Goal: Task Accomplishment & Management: Manage account settings

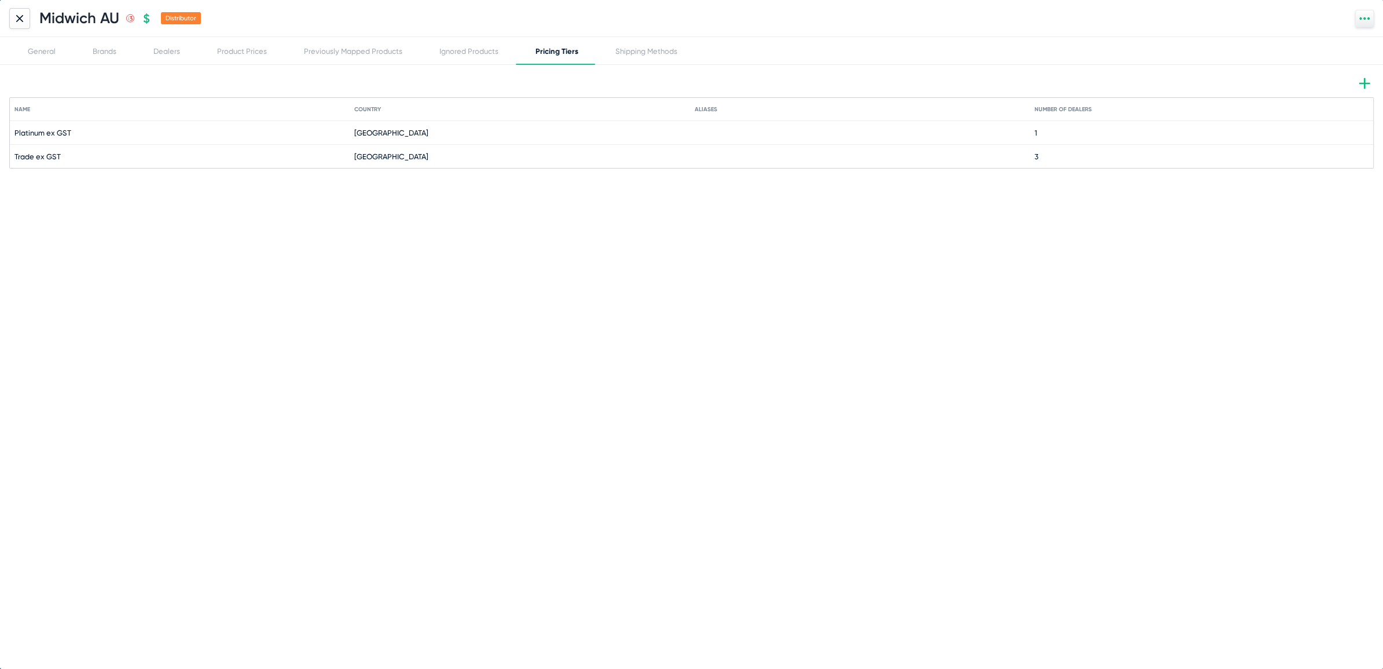
click at [14, 16] on div at bounding box center [19, 18] width 21 height 21
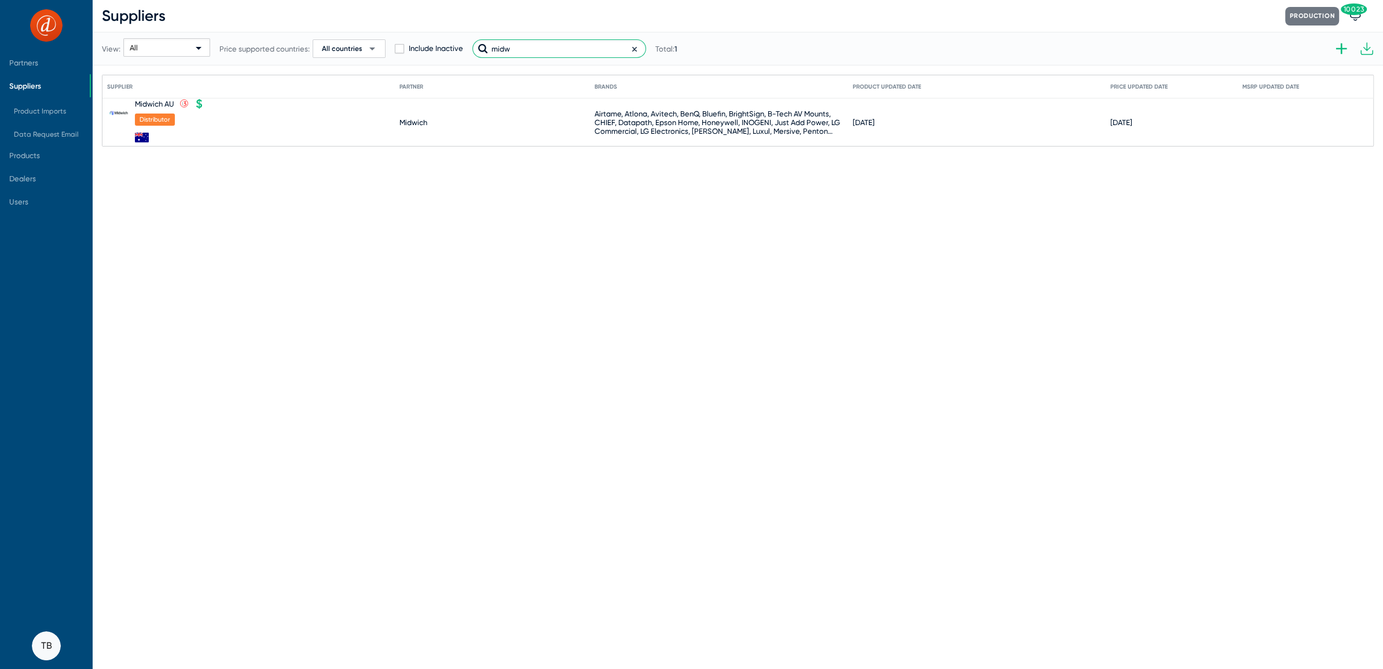
click at [525, 52] on input "midw" at bounding box center [560, 48] width 174 height 19
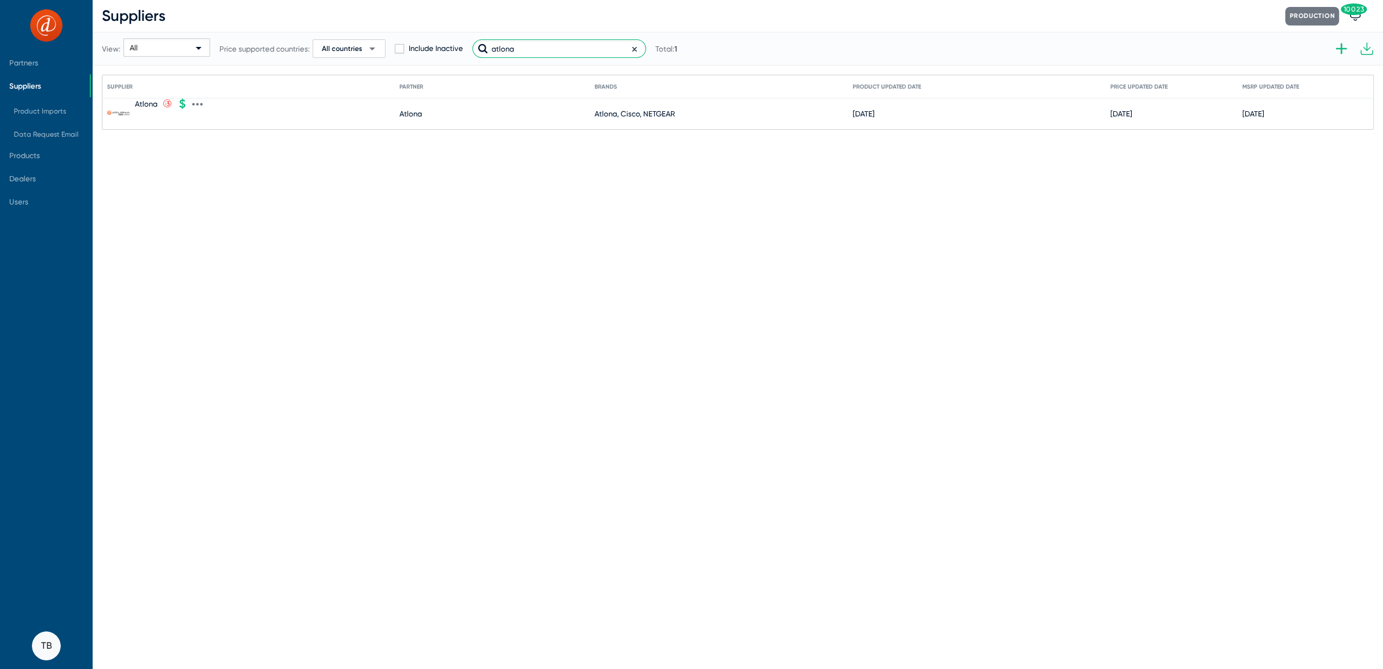
type input "atlona"
click at [196, 106] on icon at bounding box center [197, 104] width 10 height 10
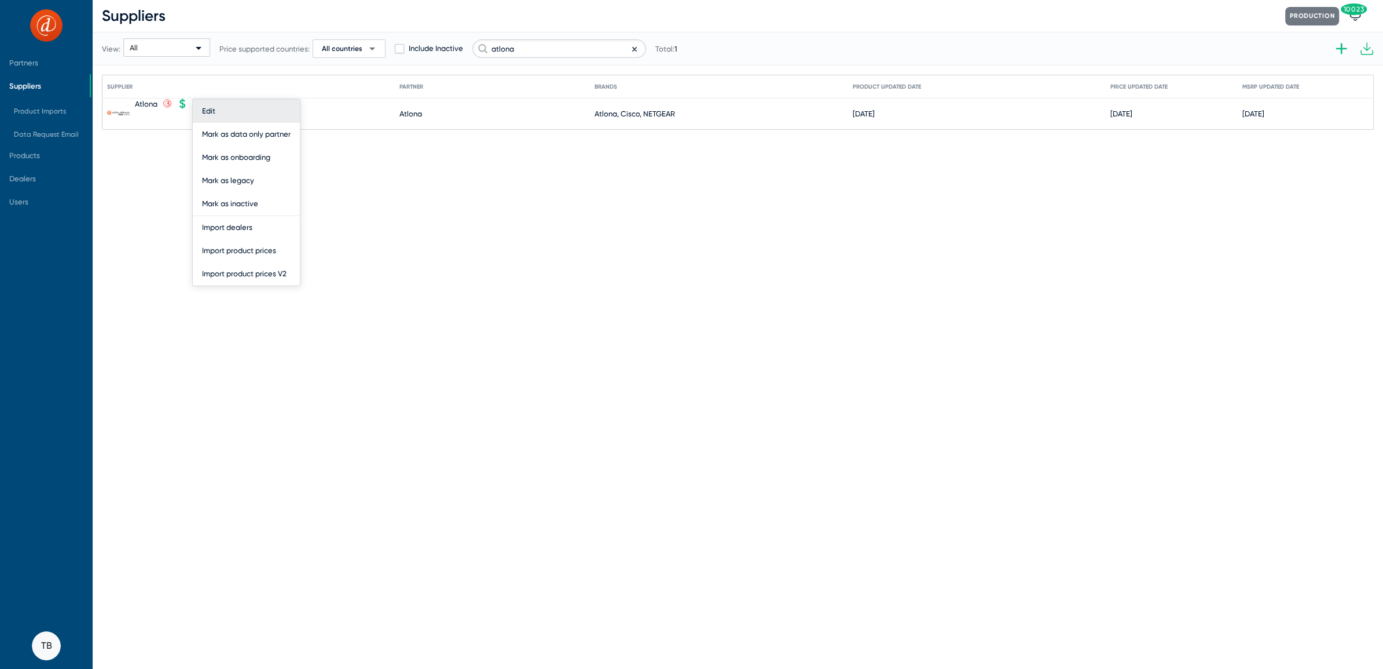
click at [208, 113] on button "Edit" at bounding box center [246, 111] width 107 height 23
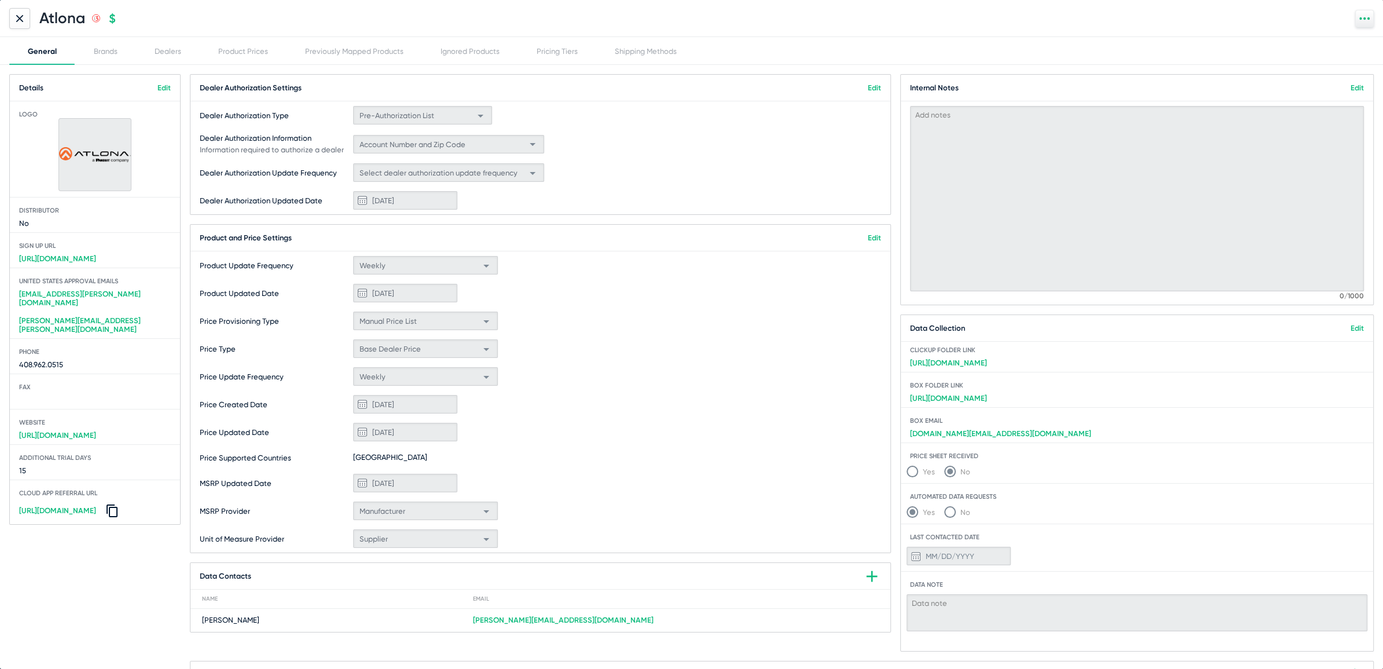
click at [161, 85] on link "Edit" at bounding box center [164, 87] width 13 height 9
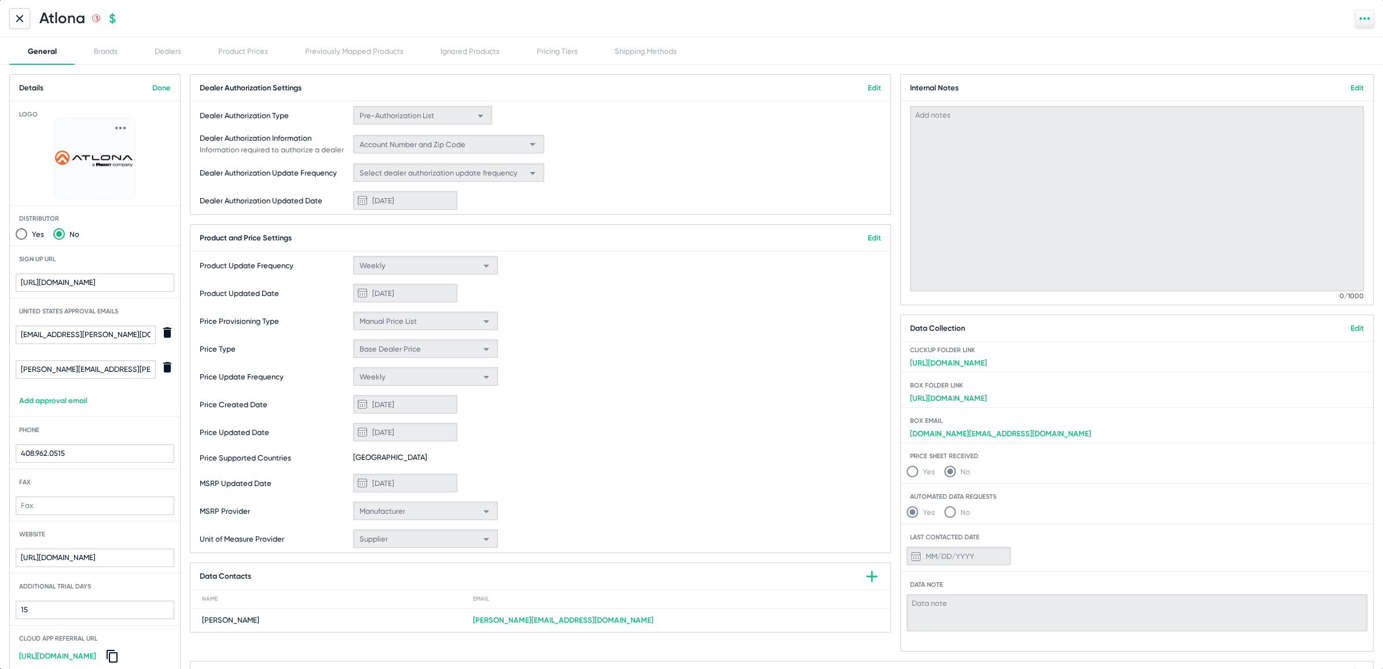
click at [121, 134] on div at bounding box center [120, 127] width 29 height 17
click at [121, 126] on icon at bounding box center [120, 128] width 10 height 10
click at [128, 147] on button "Change" at bounding box center [141, 144] width 64 height 23
click at [23, 18] on icon at bounding box center [19, 18] width 7 height 7
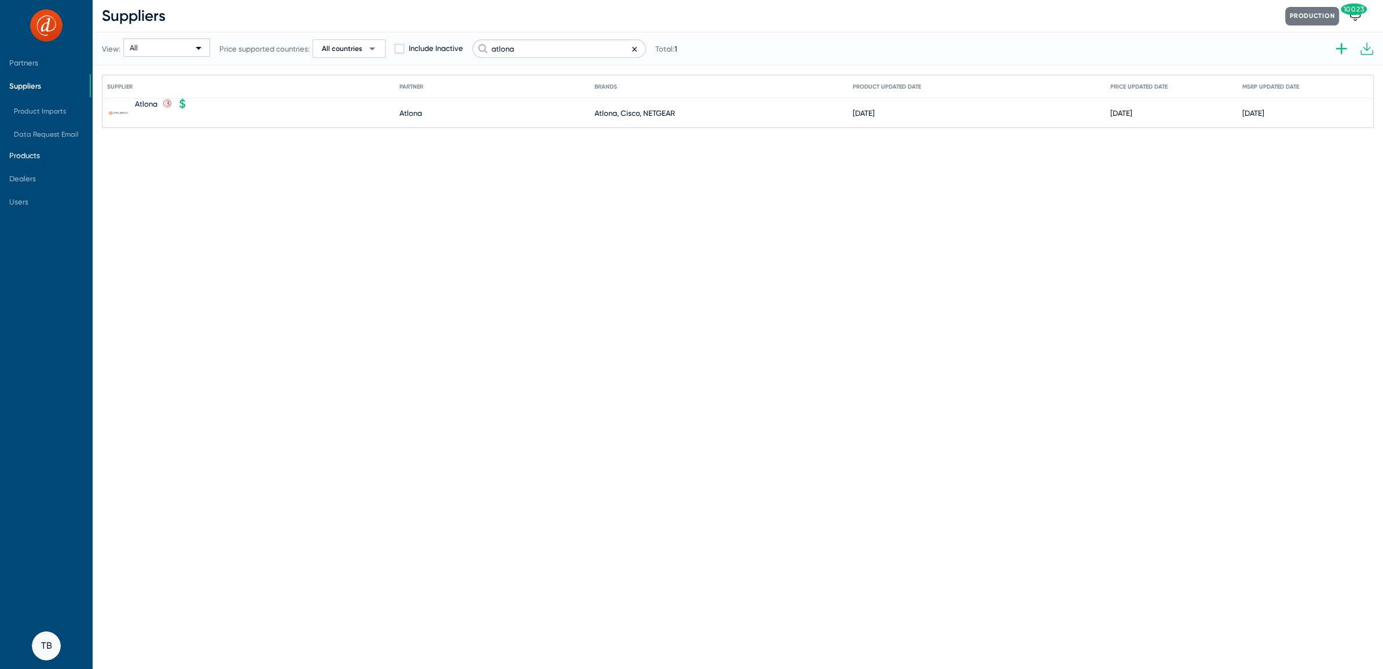
click at [23, 160] on span "Products" at bounding box center [45, 155] width 90 height 23
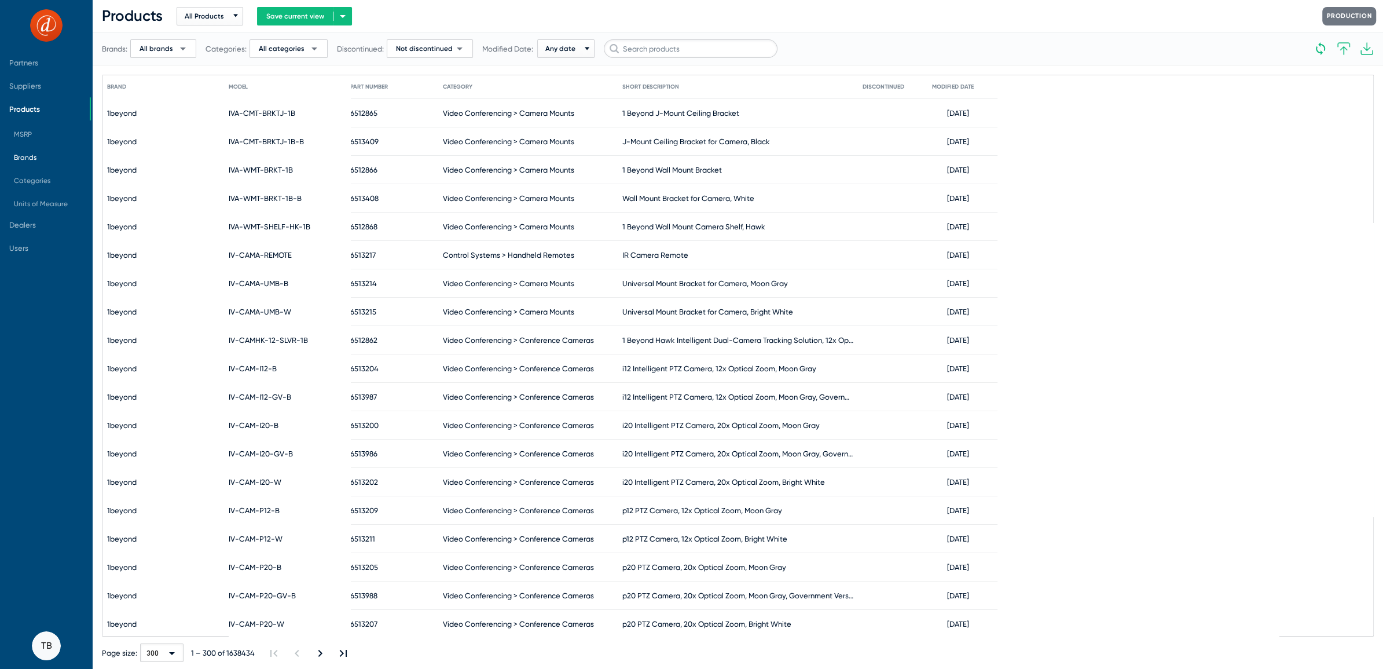
click at [23, 160] on span "Brands" at bounding box center [25, 157] width 23 height 8
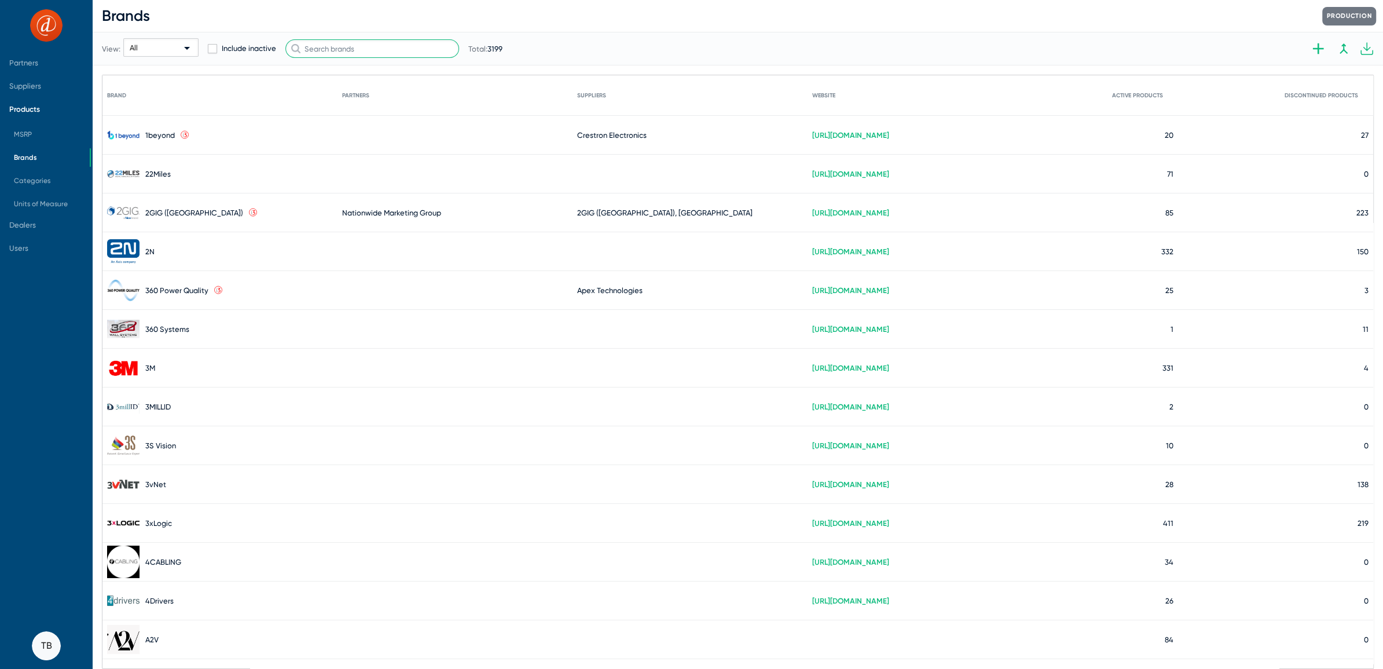
click at [375, 53] on input "text" at bounding box center [372, 48] width 174 height 19
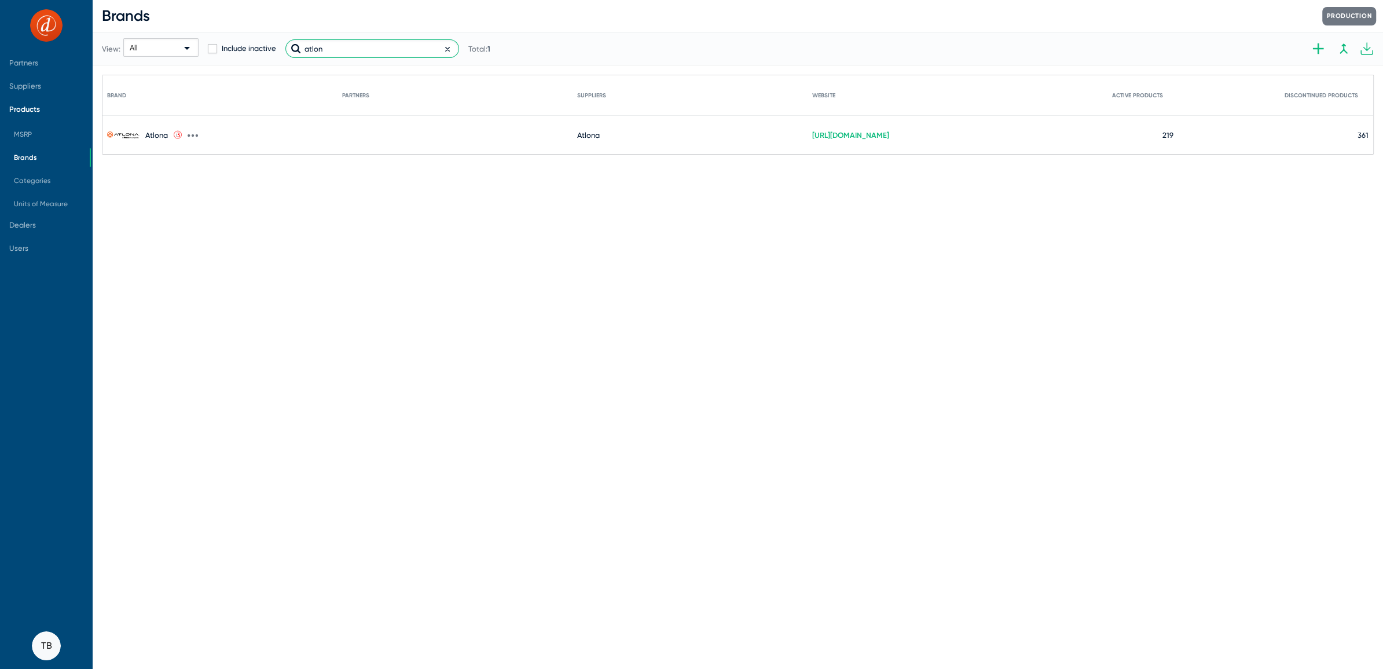
type input "atlon"
click at [198, 133] on mat-cell "Atlona .st0{fill:none;stroke:#CC0000;stroke-width:50;stroke-miterlimit:10;} .st…" at bounding box center [224, 135] width 235 height 38
click at [192, 137] on icon at bounding box center [193, 135] width 10 height 10
click at [198, 137] on button "Edit" at bounding box center [251, 142] width 127 height 23
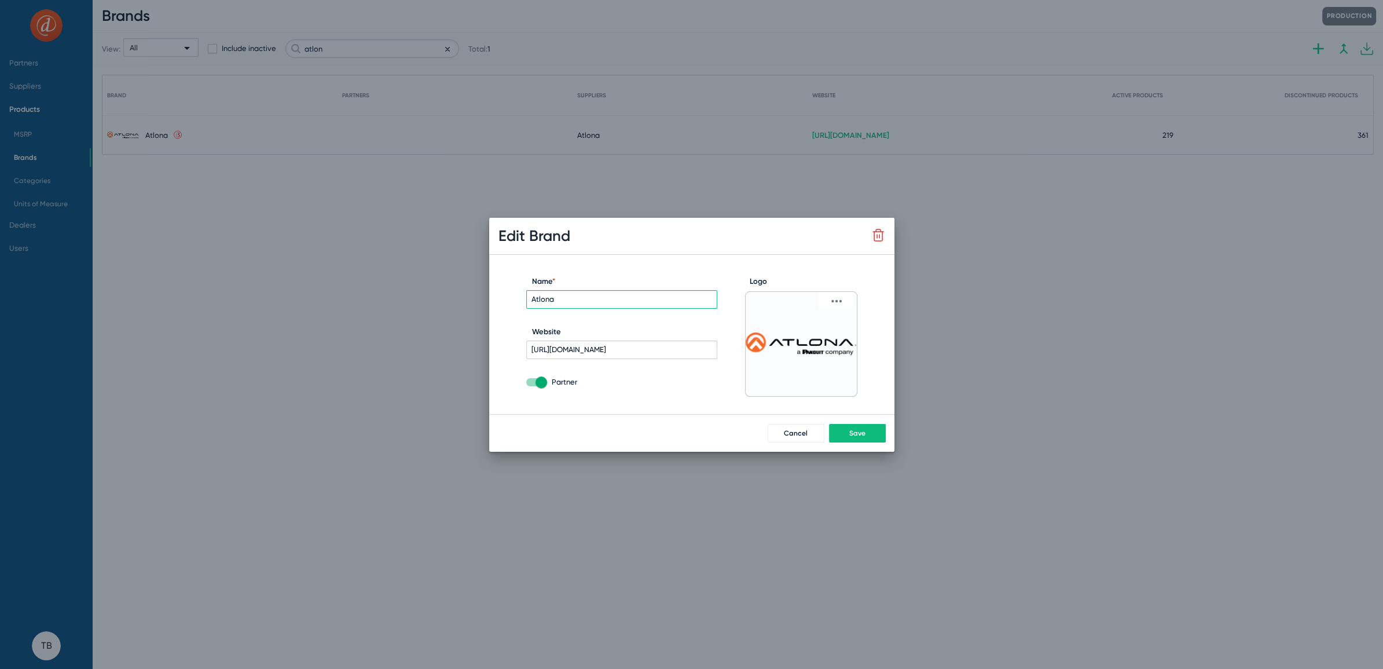
click at [837, 305] on icon at bounding box center [837, 301] width 10 height 10
click at [841, 317] on button "Change" at bounding box center [861, 318] width 71 height 23
click at [857, 429] on span "Save" at bounding box center [857, 433] width 16 height 8
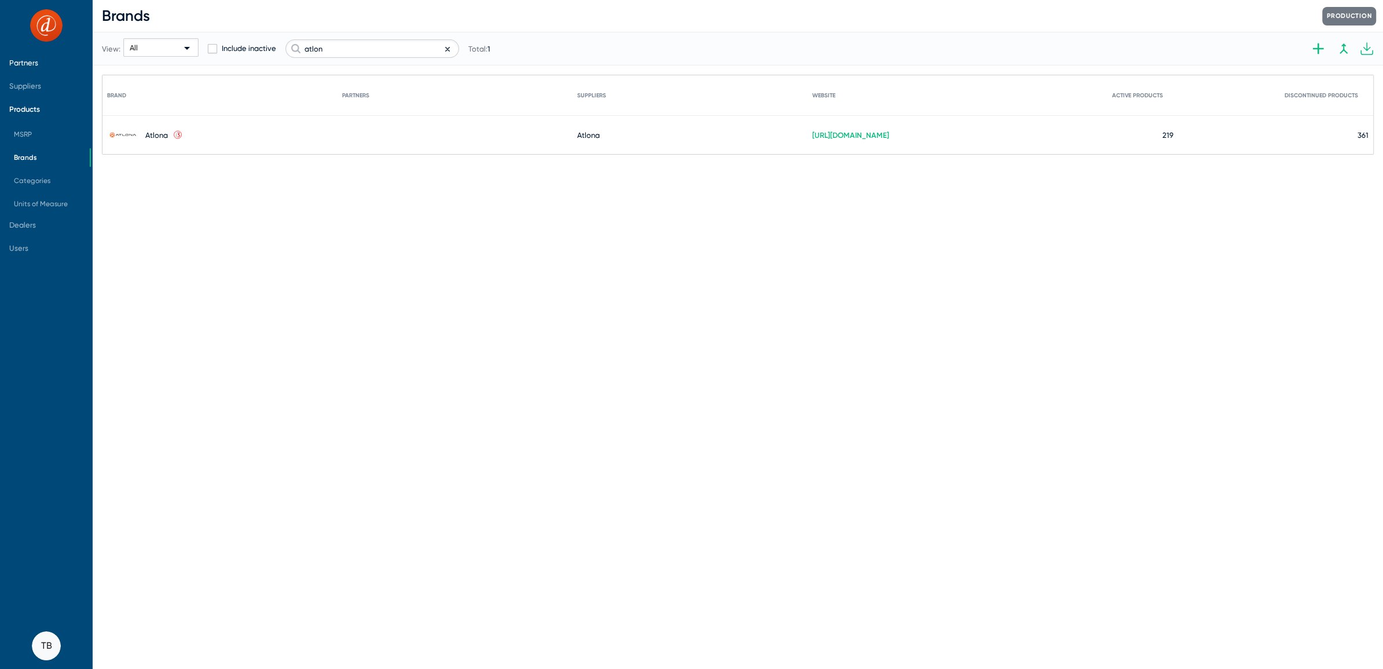
click at [25, 65] on span "Partners" at bounding box center [23, 62] width 29 height 9
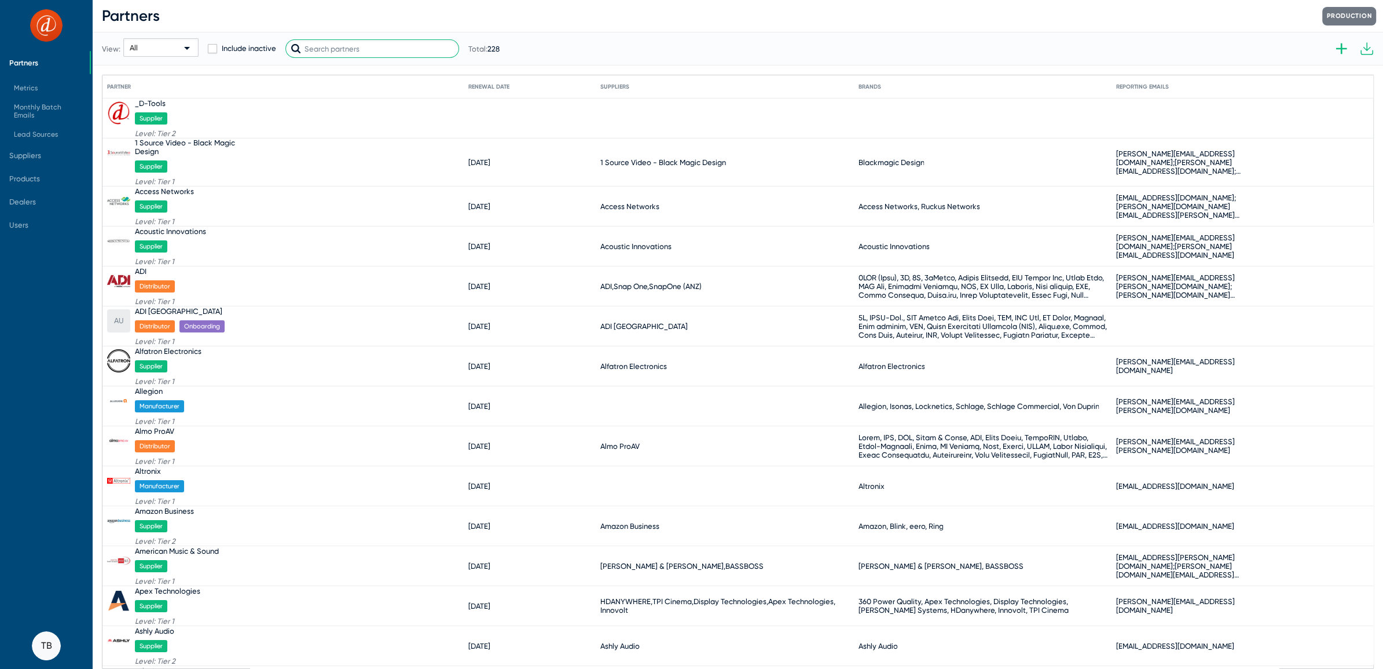
click at [404, 45] on input "text" at bounding box center [372, 48] width 174 height 19
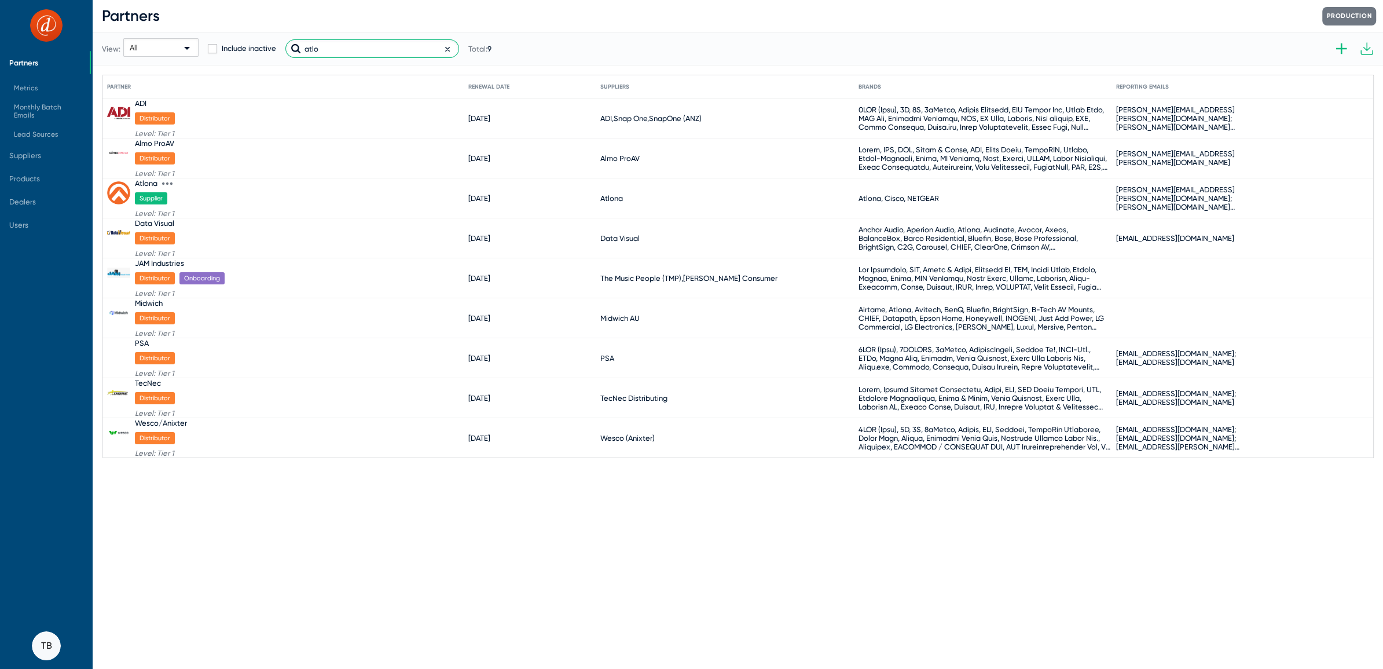
type input "atlo"
click at [167, 184] on icon at bounding box center [167, 183] width 10 height 10
click at [182, 187] on button "Edit" at bounding box center [206, 189] width 87 height 23
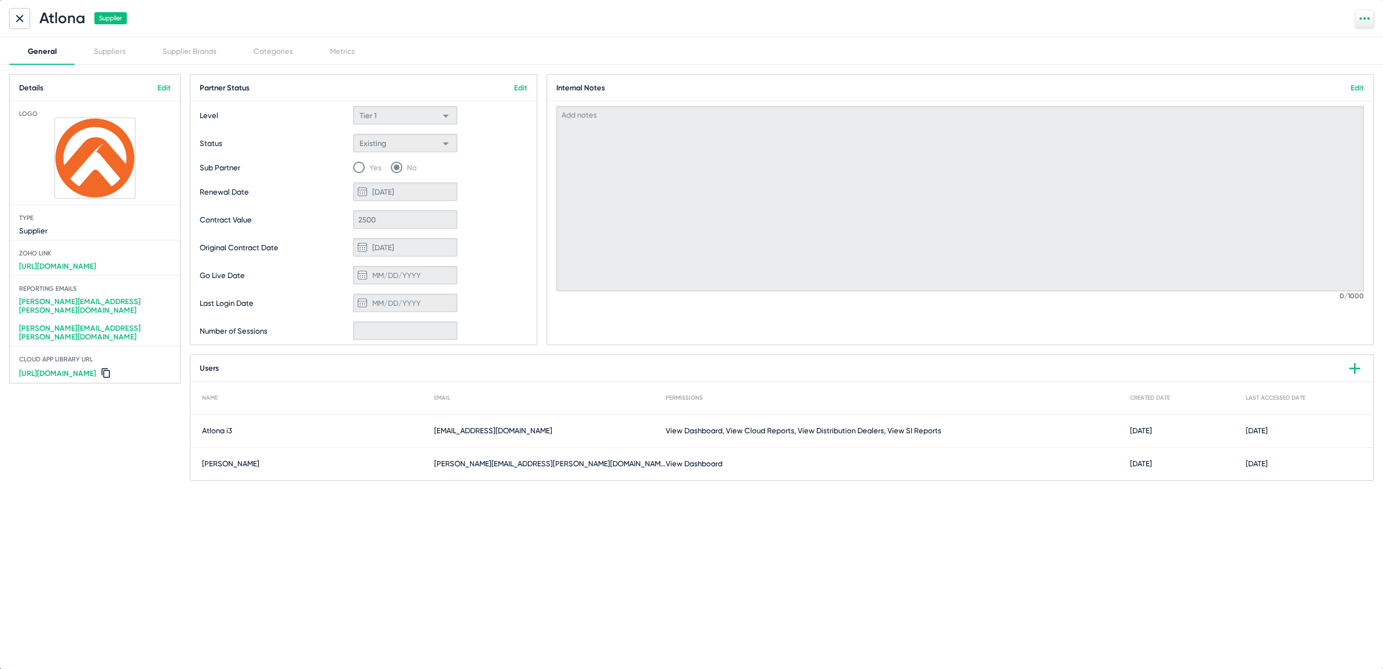
click at [161, 85] on link "Edit" at bounding box center [164, 87] width 13 height 9
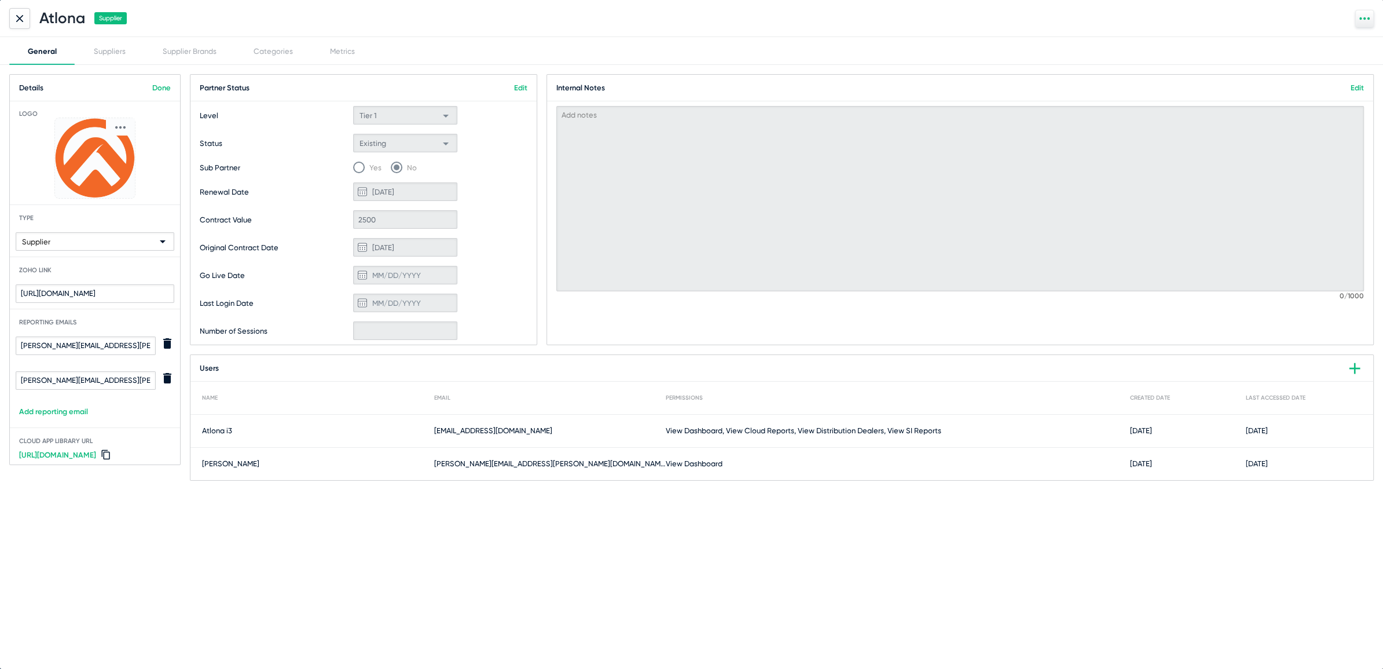
click at [122, 129] on icon at bounding box center [120, 127] width 10 height 10
click at [132, 145] on button "Change" at bounding box center [141, 144] width 64 height 23
click at [163, 89] on link "Done" at bounding box center [161, 87] width 19 height 9
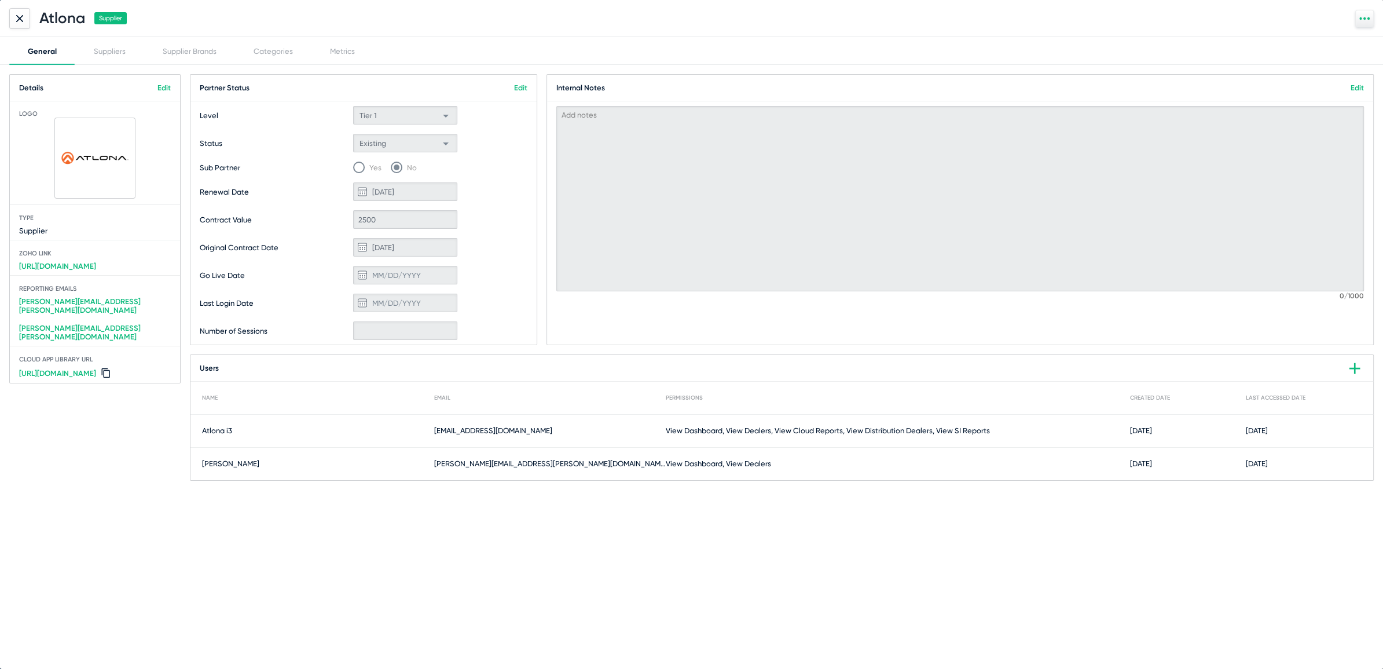
click at [18, 21] on icon at bounding box center [19, 18] width 7 height 7
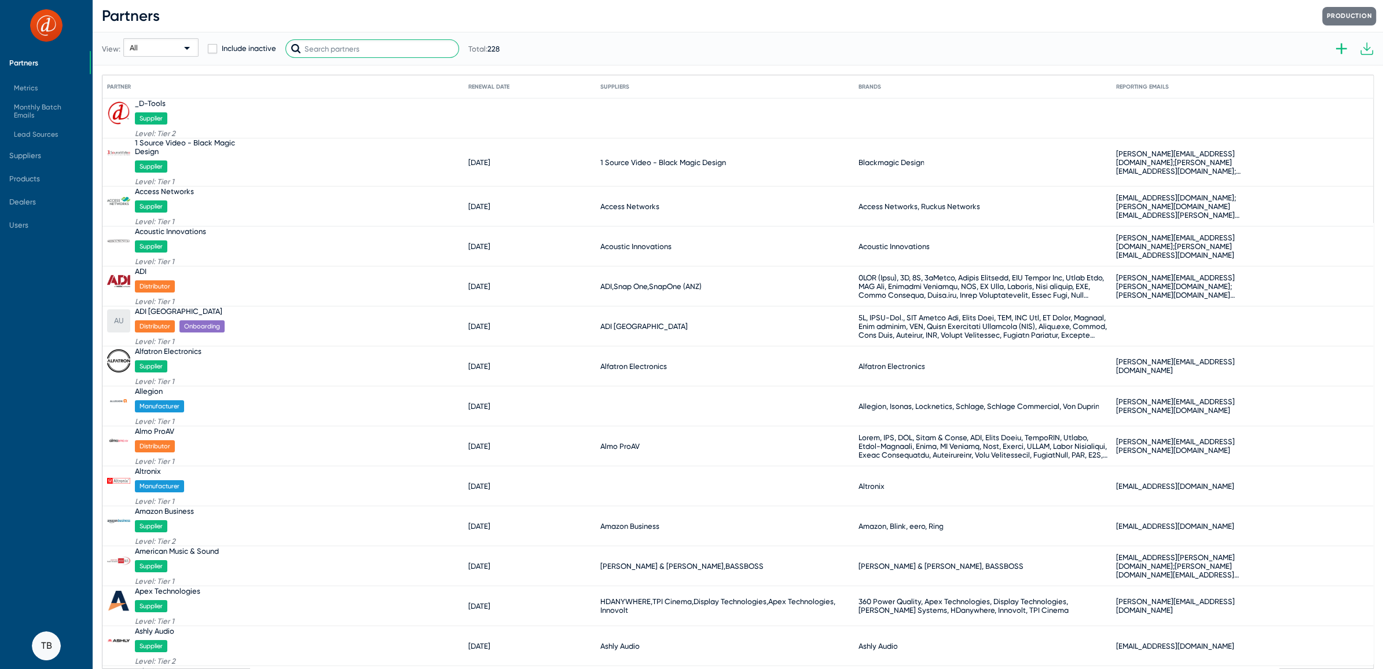
click at [350, 49] on input "text" at bounding box center [372, 48] width 174 height 19
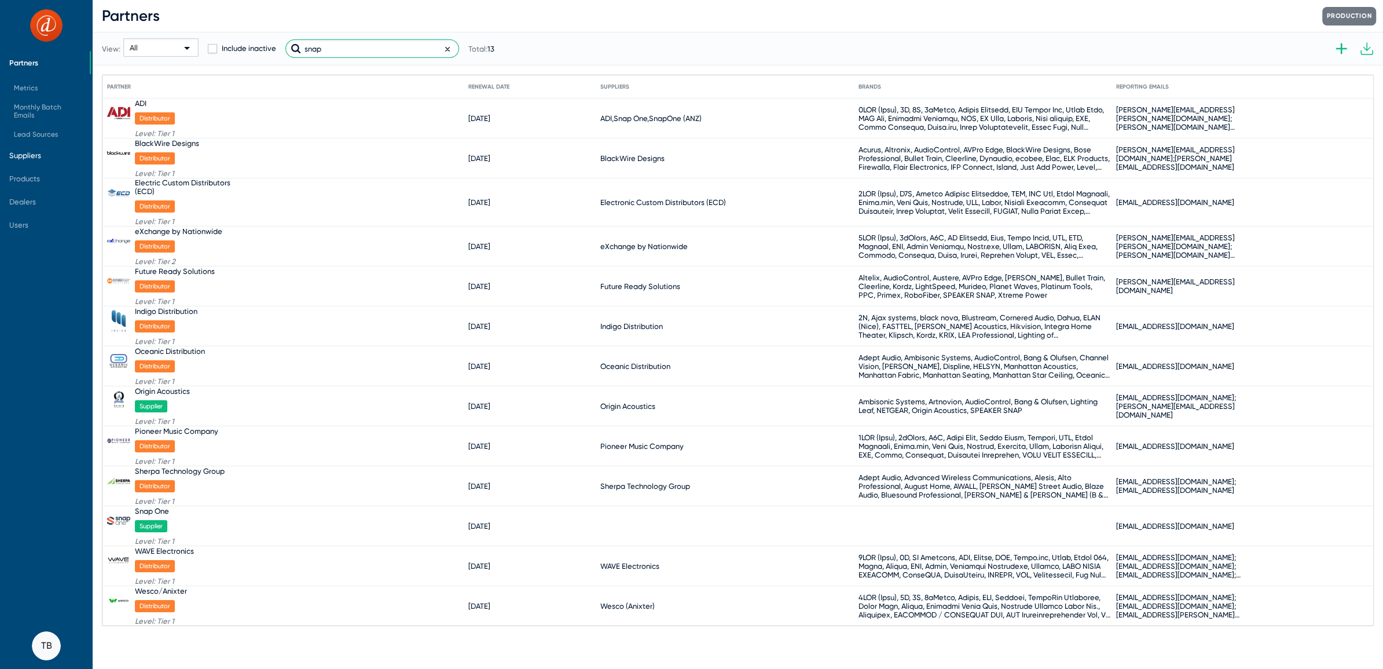
type input "snap"
click at [17, 159] on span "Suppliers" at bounding box center [25, 155] width 32 height 9
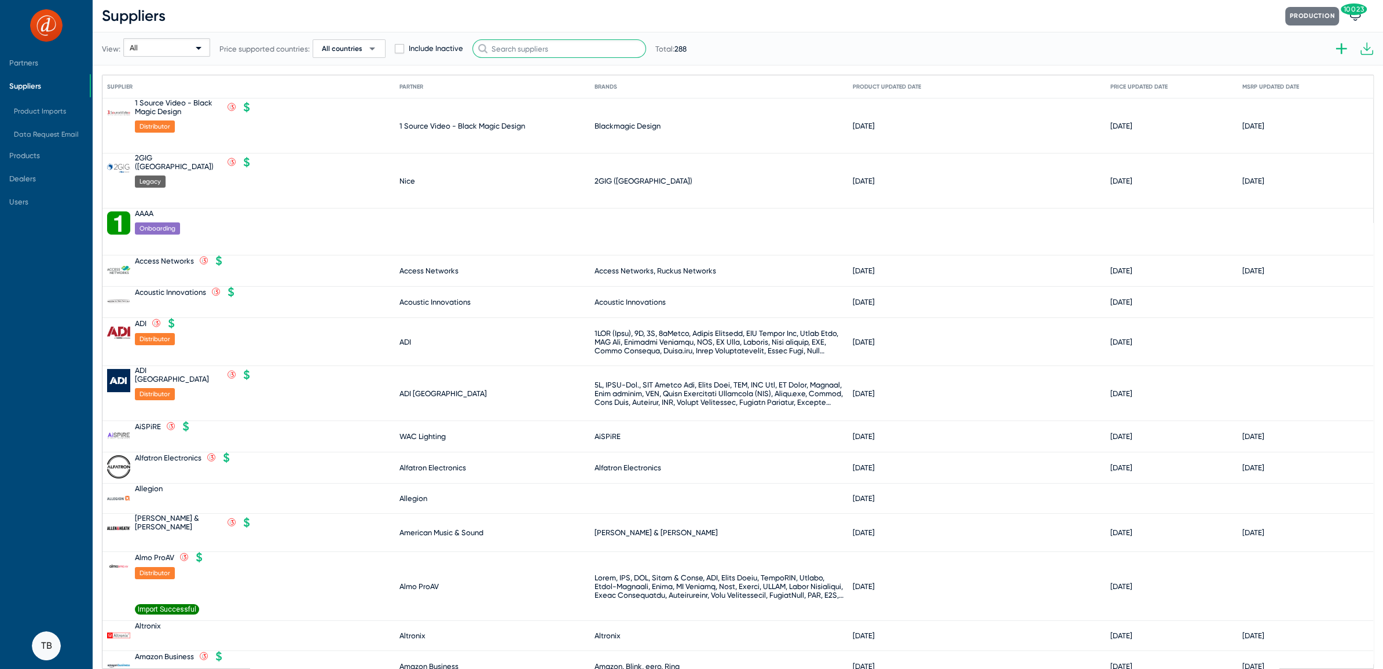
click at [545, 50] on input "text" at bounding box center [560, 48] width 174 height 19
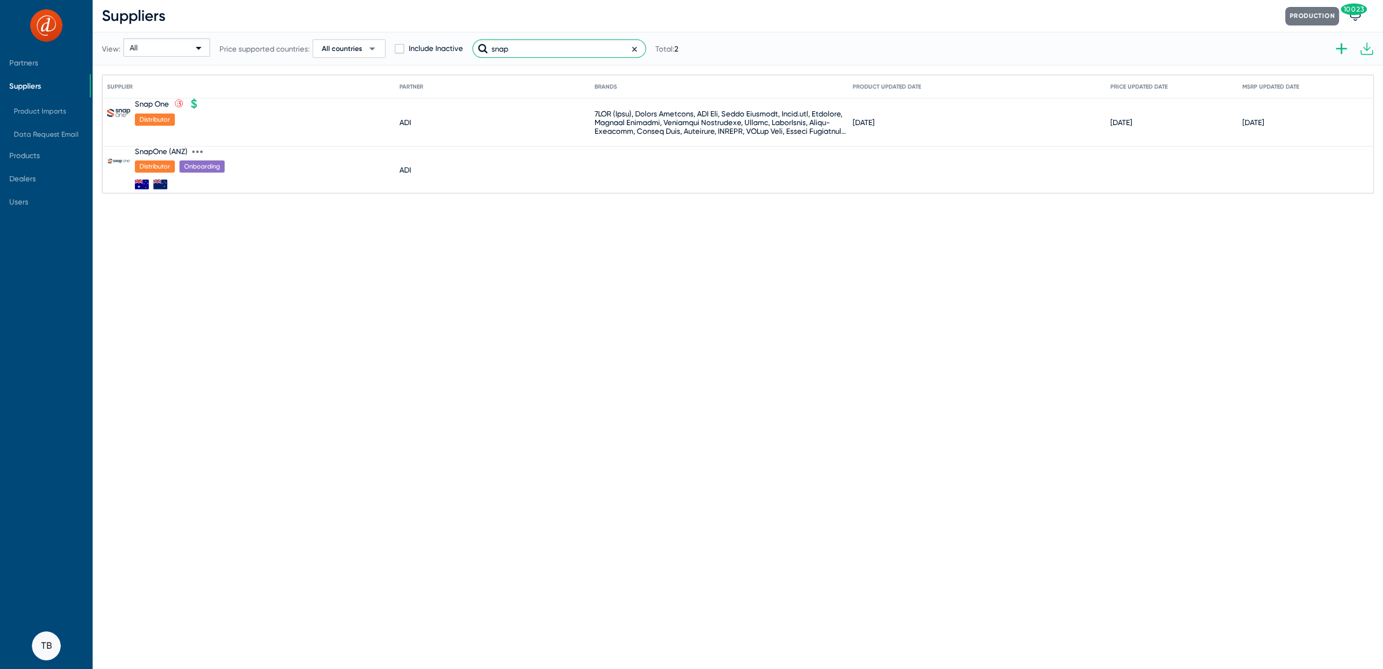
type input "snap"
click at [204, 148] on div "SnapOne (ANZ)" at bounding box center [180, 151] width 90 height 9
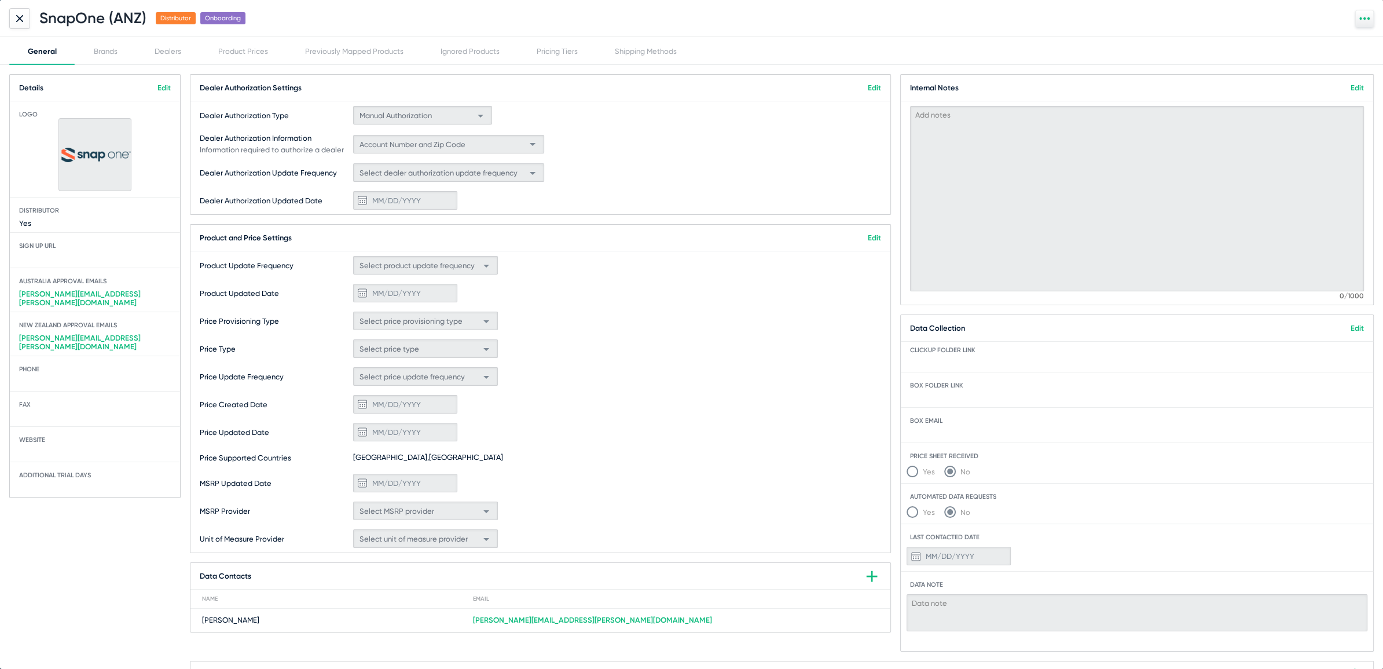
click at [948, 356] on div "ClickUp folder link" at bounding box center [1137, 358] width 473 height 25
click at [972, 358] on div at bounding box center [1137, 362] width 463 height 9
click at [1354, 328] on link "Edit" at bounding box center [1357, 328] width 13 height 9
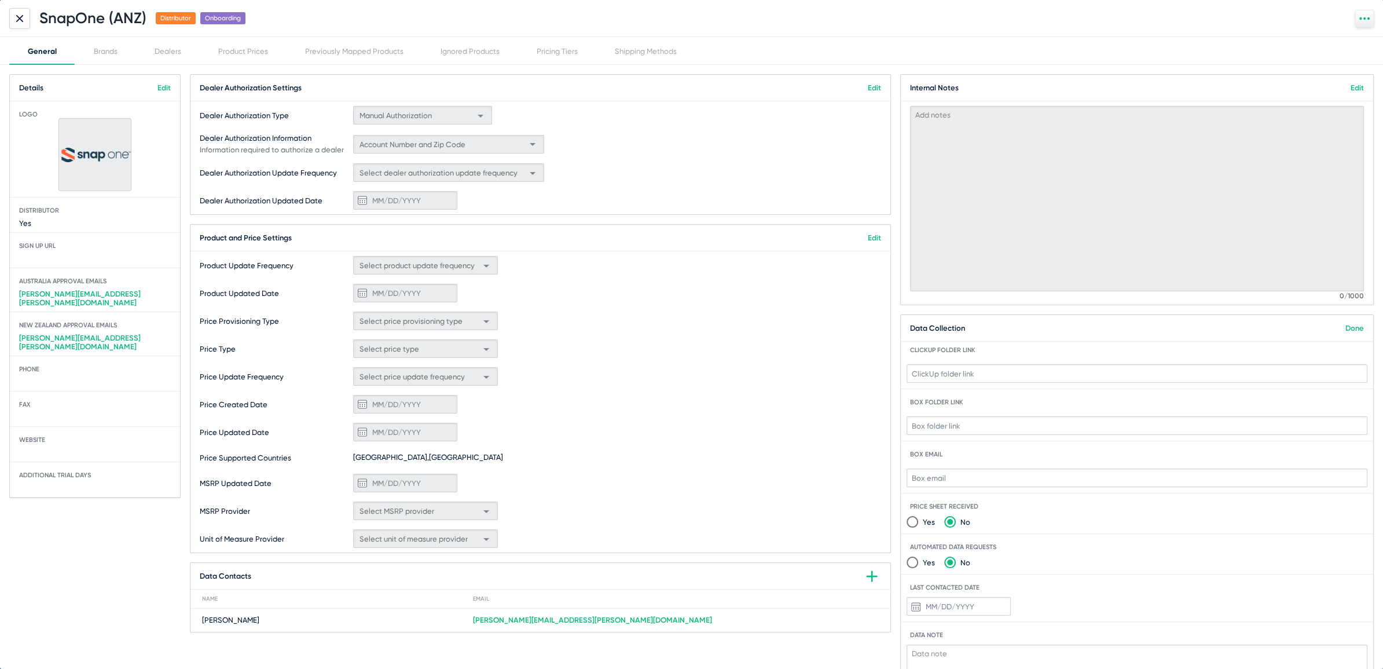
click at [957, 375] on input "text" at bounding box center [1137, 373] width 461 height 19
paste input "[URL][DOMAIN_NAME]"
type input "[URL][DOMAIN_NAME]"
click at [1349, 331] on link "Done" at bounding box center [1355, 328] width 19 height 9
